Goal: Navigation & Orientation: Go to known website

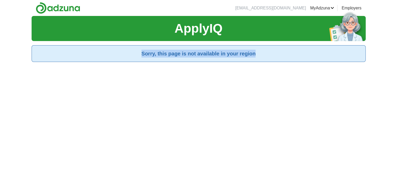
drag, startPoint x: 141, startPoint y: 53, endPoint x: 258, endPoint y: 55, distance: 116.8
click at [258, 55] on h2 "Sorry, this page is not available in your region" at bounding box center [199, 54] width 326 height 8
drag, startPoint x: 258, startPoint y: 55, endPoint x: 139, endPoint y: 54, distance: 119.2
click at [139, 54] on h2 "Sorry, this page is not available in your region" at bounding box center [199, 54] width 326 height 8
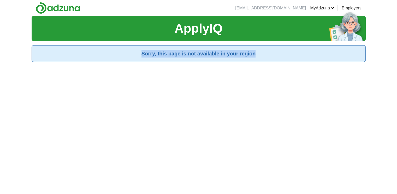
click at [139, 54] on h2 "Sorry, this page is not available in your region" at bounding box center [199, 54] width 326 height 8
drag, startPoint x: 139, startPoint y: 54, endPoint x: 259, endPoint y: 54, distance: 120.2
click at [259, 54] on h2 "Sorry, this page is not available in your region" at bounding box center [199, 54] width 326 height 8
drag, startPoint x: 259, startPoint y: 54, endPoint x: 140, endPoint y: 55, distance: 119.2
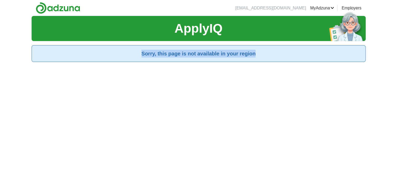
click at [140, 55] on h2 "Sorry, this page is not available in your region" at bounding box center [199, 54] width 326 height 8
drag, startPoint x: 140, startPoint y: 55, endPoint x: 263, endPoint y: 55, distance: 122.8
click at [263, 55] on h2 "Sorry, this page is not available in your region" at bounding box center [199, 54] width 326 height 8
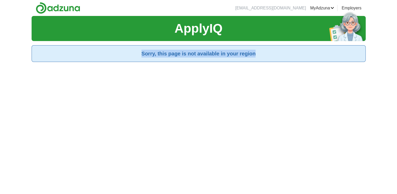
drag, startPoint x: 263, startPoint y: 55, endPoint x: 138, endPoint y: 53, distance: 124.7
click at [138, 53] on h2 "Sorry, this page is not available in your region" at bounding box center [199, 54] width 326 height 8
drag, startPoint x: 138, startPoint y: 53, endPoint x: 260, endPoint y: 53, distance: 122.0
click at [260, 53] on h2 "Sorry, this page is not available in your region" at bounding box center [199, 54] width 326 height 8
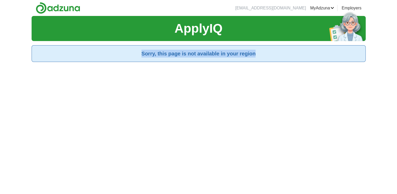
click at [260, 53] on h2 "Sorry, this page is not available in your region" at bounding box center [199, 54] width 326 height 8
drag, startPoint x: 260, startPoint y: 53, endPoint x: 142, endPoint y: 54, distance: 118.6
click at [142, 54] on h2 "Sorry, this page is not available in your region" at bounding box center [199, 54] width 326 height 8
